Goal: Task Accomplishment & Management: Manage account settings

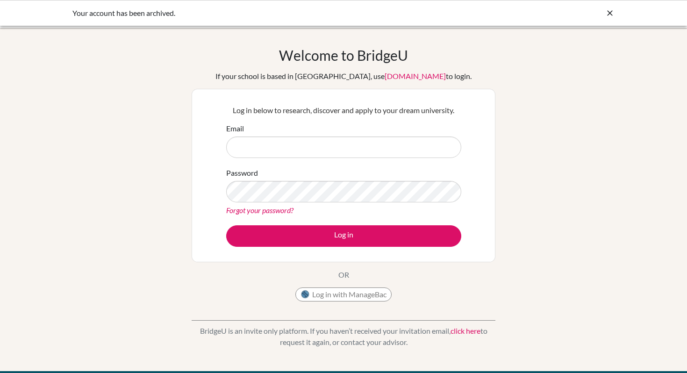
type input "adrienne970126@gmail.com"
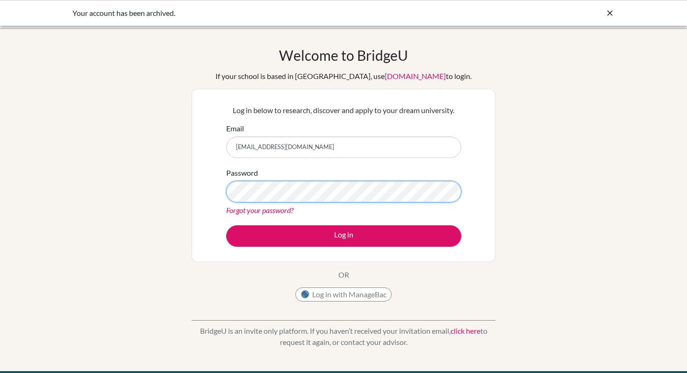
click at [197, 191] on div "Log in below to research, discover and apply to your dream university. Email ad…" at bounding box center [344, 176] width 304 height 174
click at [237, 202] on div "Password Forgot your password?" at bounding box center [343, 191] width 235 height 49
click at [237, 210] on link "Forgot your password?" at bounding box center [259, 210] width 67 height 9
click at [279, 247] on div "Log in below to research, discover and apply to your dream university. Email ad…" at bounding box center [343, 176] width 247 height 154
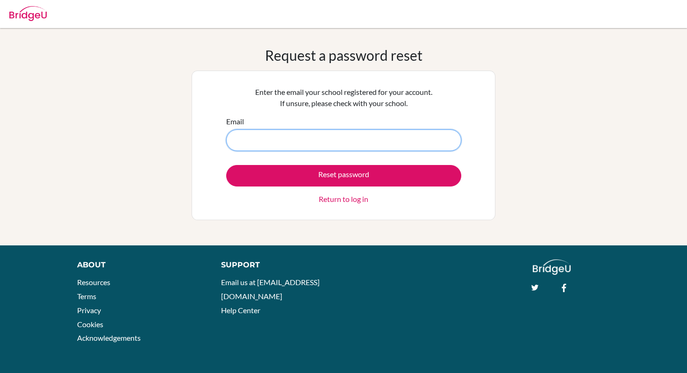
click at [313, 137] on input "Email" at bounding box center [343, 141] width 235 height 22
type input "adrienne970126@gmail.com"
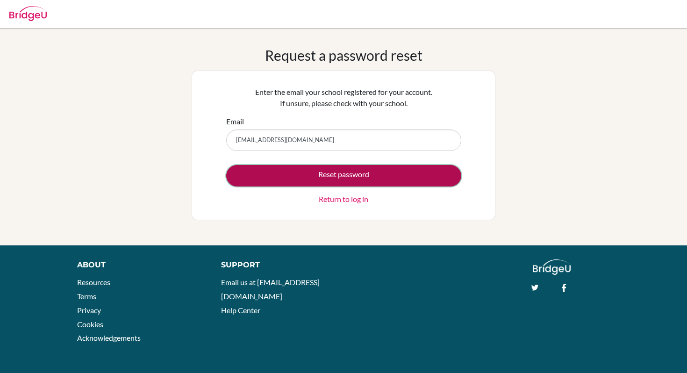
click at [316, 175] on button "Reset password" at bounding box center [343, 176] width 235 height 22
click at [383, 171] on button "Reset password" at bounding box center [343, 176] width 235 height 22
click at [396, 172] on button "Reset password" at bounding box center [343, 176] width 235 height 22
click at [405, 174] on button "Reset password" at bounding box center [343, 176] width 235 height 22
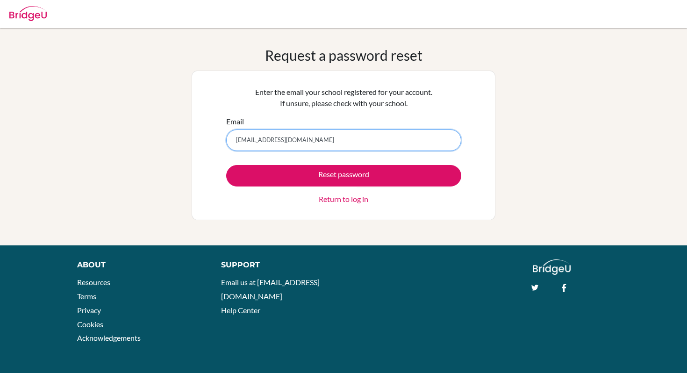
click at [293, 140] on input "adrienne970126@gmail.com" at bounding box center [343, 141] width 235 height 22
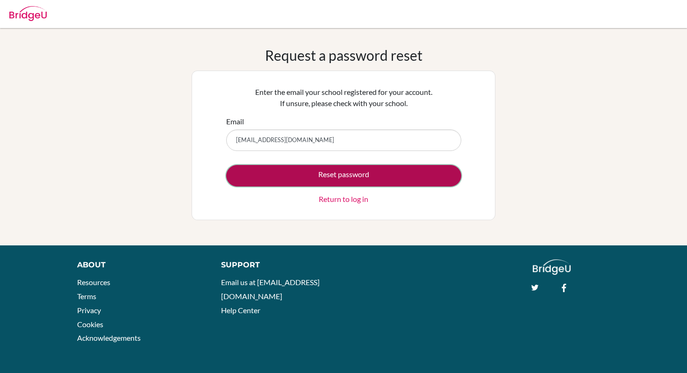
click at [335, 170] on button "Reset password" at bounding box center [343, 176] width 235 height 22
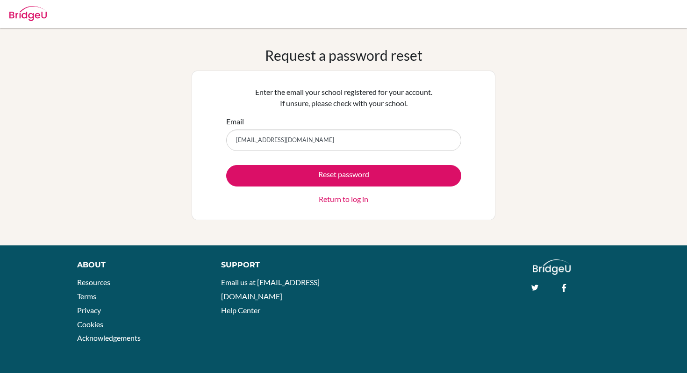
click at [342, 190] on div "Reset password Return to log in" at bounding box center [343, 185] width 235 height 40
click at [344, 199] on link "Return to log in" at bounding box center [344, 199] width 50 height 11
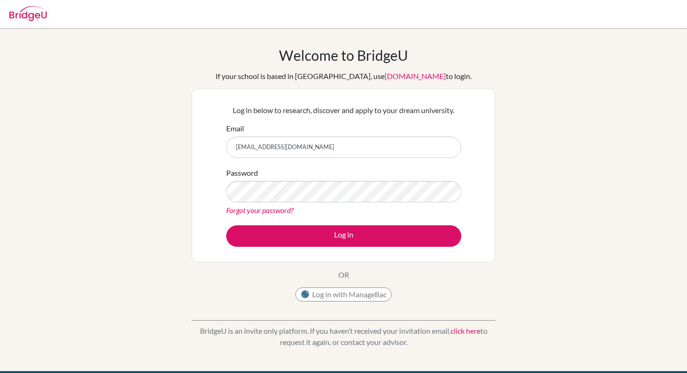
drag, startPoint x: 337, startPoint y: 152, endPoint x: 146, endPoint y: 135, distance: 191.5
click at [146, 135] on div "Welcome to BridgeU If your school is based in China, use app.bridge-u.com.cn to…" at bounding box center [343, 200] width 687 height 306
click at [308, 152] on input "1900" at bounding box center [343, 148] width 235 height 22
type input "1900119@dishs.tp.edu.tw"
click at [285, 208] on link "Forgot your password?" at bounding box center [259, 210] width 67 height 9
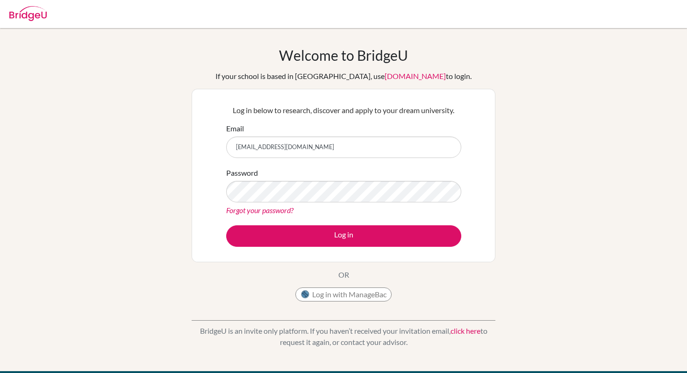
click at [284, 211] on link "Forgot your password?" at bounding box center [259, 210] width 67 height 9
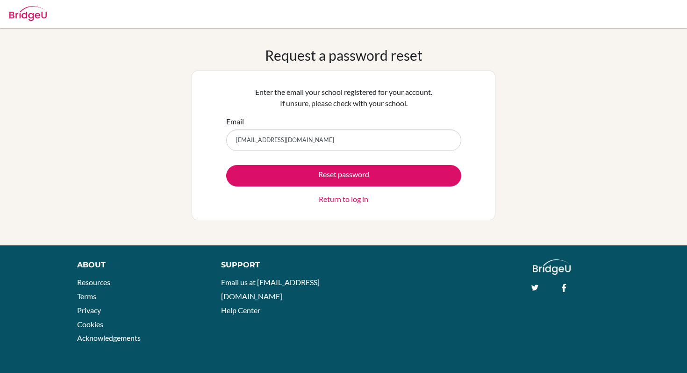
type input "[EMAIL_ADDRESS][DOMAIN_NAME]"
click at [226, 165] on button "Reset password" at bounding box center [343, 176] width 235 height 22
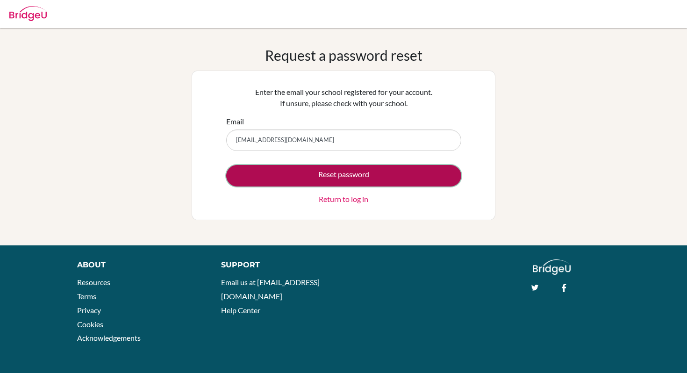
click at [327, 179] on button "Reset password" at bounding box center [343, 176] width 235 height 22
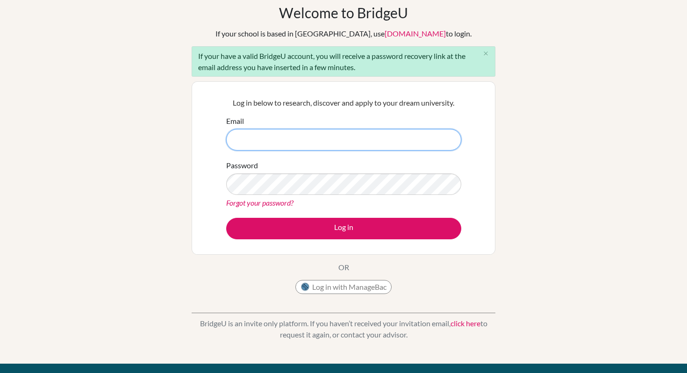
scroll to position [42, 0]
